Goal: Task Accomplishment & Management: Manage account settings

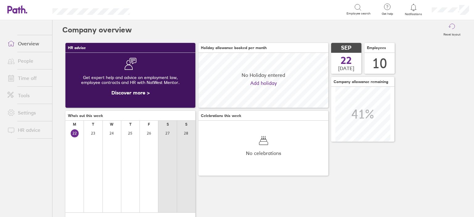
scroll to position [55, 130]
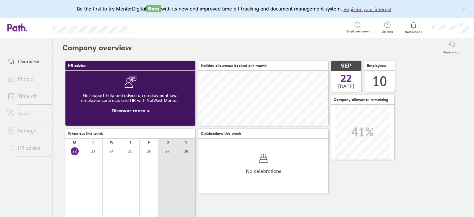
click at [30, 83] on link "People" at bounding box center [27, 79] width 50 height 12
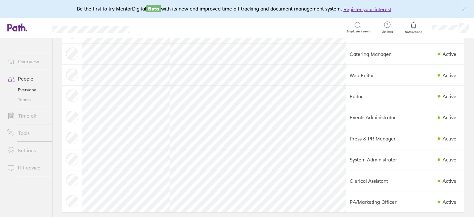
scroll to position [76, 0]
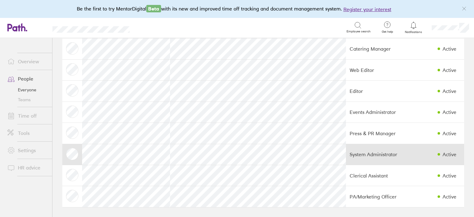
click at [398, 159] on td "System Administrator" at bounding box center [380, 154] width 69 height 21
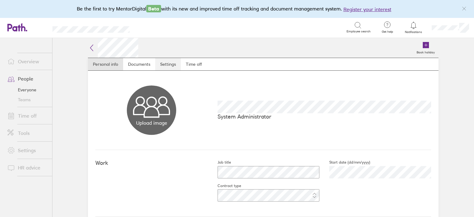
click at [169, 65] on link "Settings" at bounding box center [168, 64] width 26 height 12
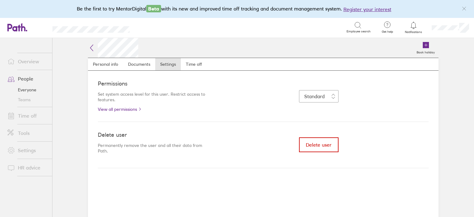
click at [320, 149] on button "Delete user" at bounding box center [319, 144] width 40 height 15
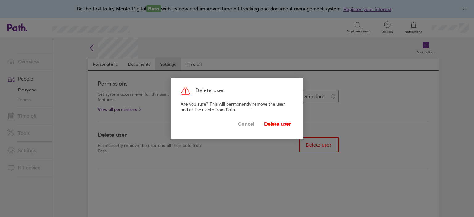
drag, startPoint x: 273, startPoint y: 122, endPoint x: 257, endPoint y: 123, distance: 15.2
click at [273, 121] on span "Delete user" at bounding box center [277, 124] width 27 height 10
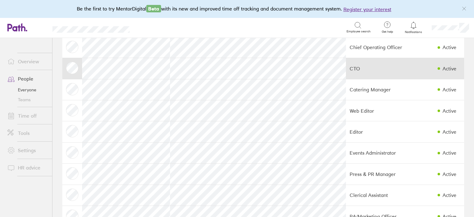
scroll to position [55, 0]
